Goal: Find specific page/section: Find specific page/section

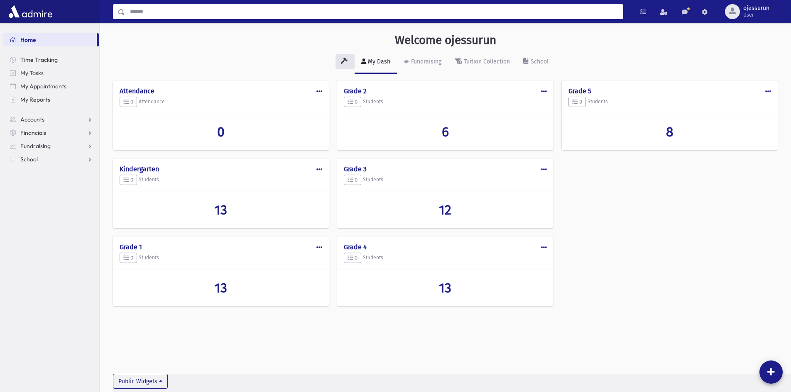
click at [339, 10] on input "Search" at bounding box center [374, 11] width 498 height 15
type input "****"
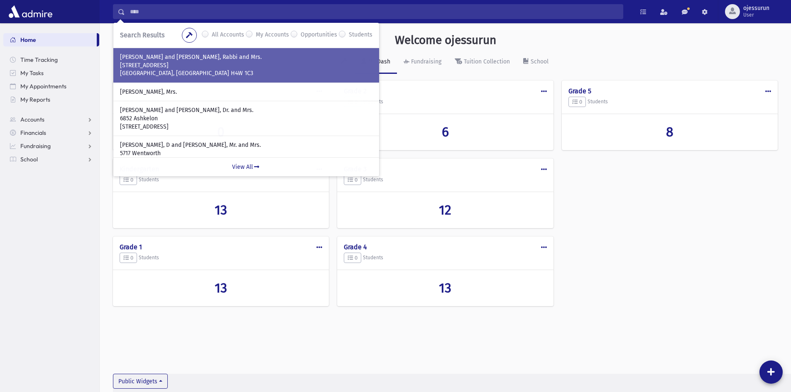
click at [322, 62] on p "[STREET_ADDRESS]" at bounding box center [246, 65] width 252 height 8
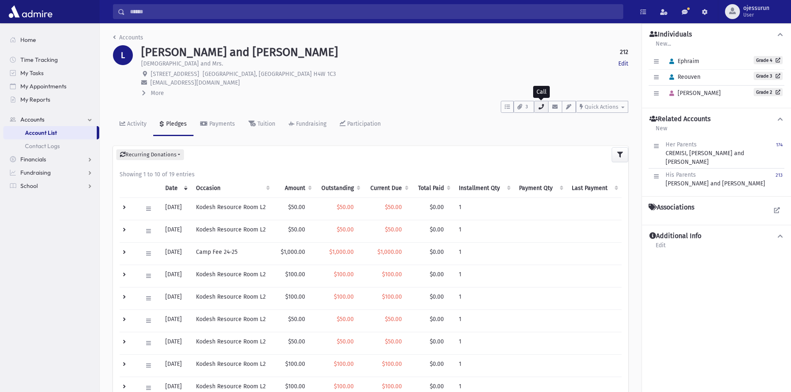
click at [541, 105] on icon "button" at bounding box center [541, 106] width 7 height 5
drag, startPoint x: 340, startPoint y: 66, endPoint x: 331, endPoint y: 58, distance: 11.8
click at [336, 62] on div "[DEMOGRAPHIC_DATA] and Mrs. Edit" at bounding box center [384, 64] width 487 height 10
